Goal: Navigation & Orientation: Go to known website

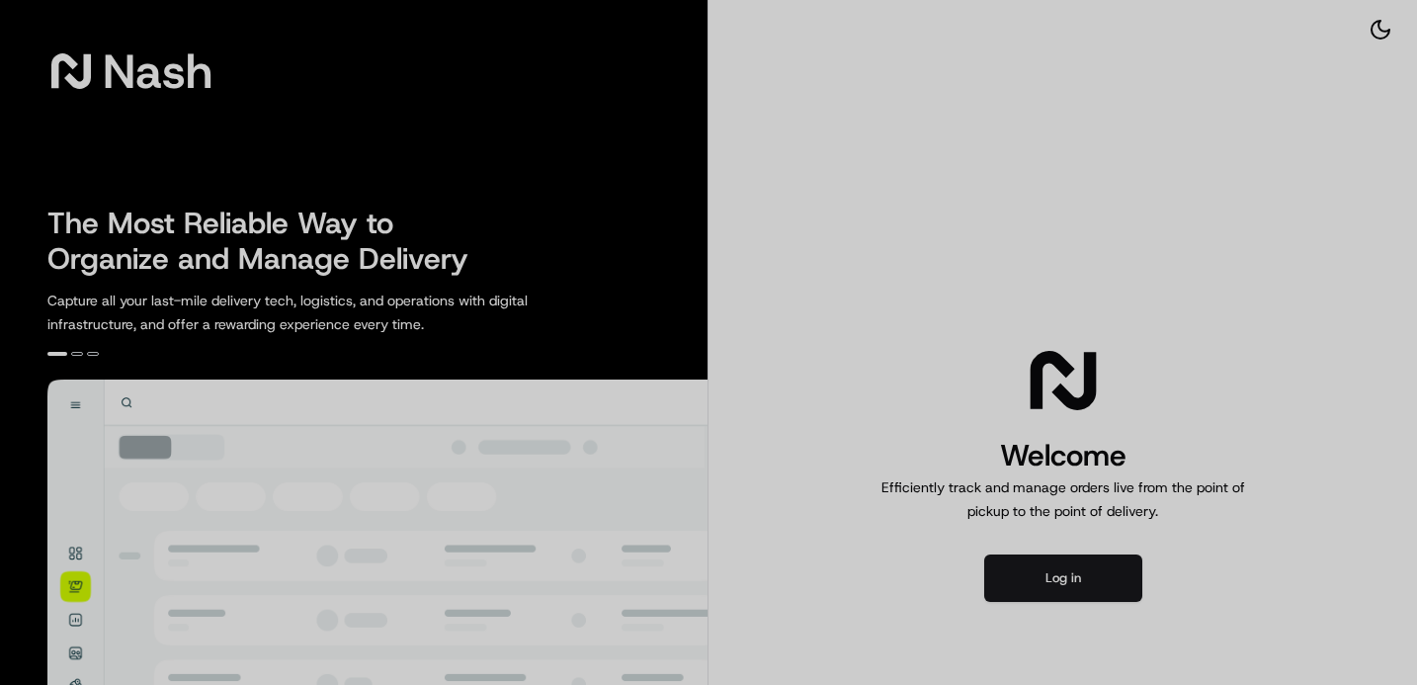
click at [1067, 570] on div at bounding box center [708, 342] width 1417 height 685
click at [1064, 576] on div at bounding box center [708, 342] width 1417 height 685
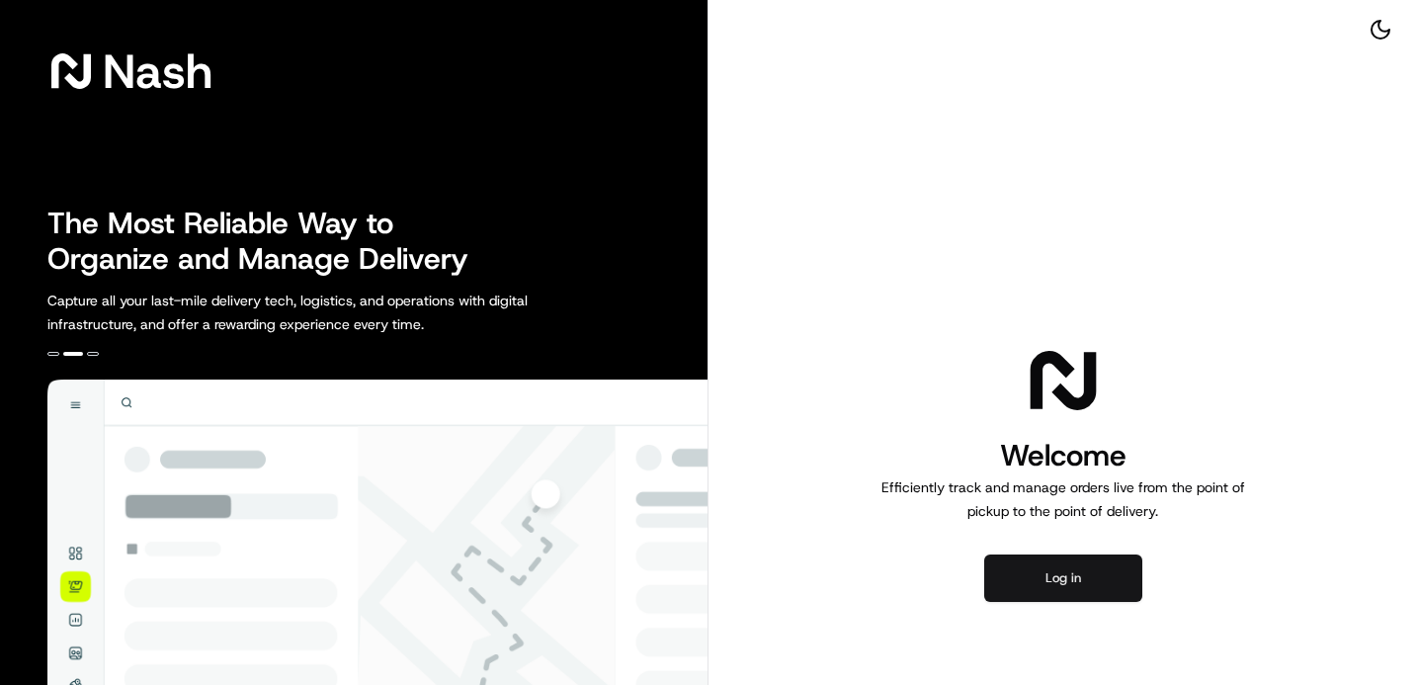
click at [1075, 570] on button "Log in" at bounding box center [1063, 577] width 158 height 47
